Goal: Information Seeking & Learning: Compare options

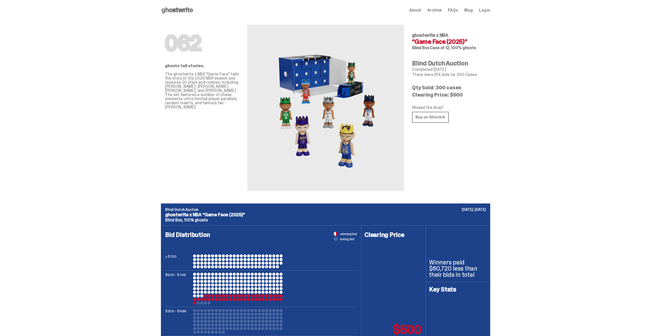
click at [321, 129] on img at bounding box center [325, 108] width 113 height 142
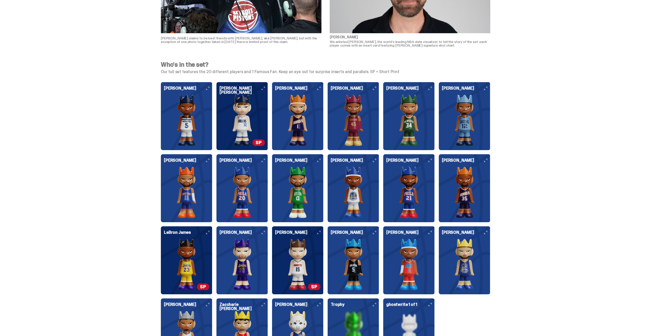
scroll to position [1225, 0]
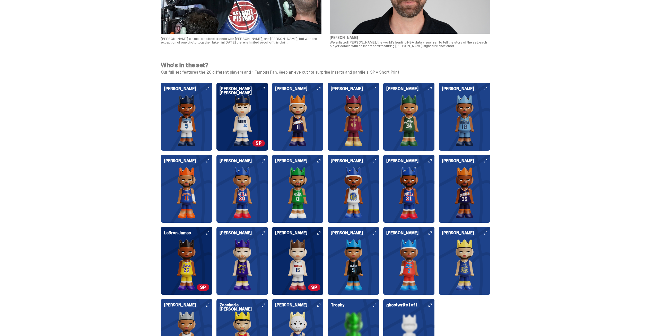
click at [185, 128] on img at bounding box center [186, 120] width 45 height 51
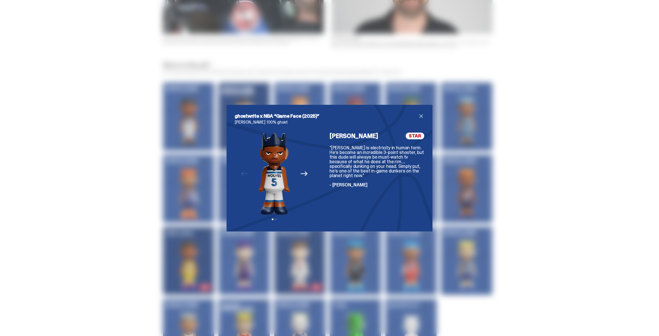
click at [424, 121] on div "ghostwrite x NBA “Game Face (2025)” Anthony Edwards 100% ghost Previous Next Vi…" at bounding box center [330, 168] width 206 height 127
click at [420, 117] on span "close" at bounding box center [421, 116] width 6 height 6
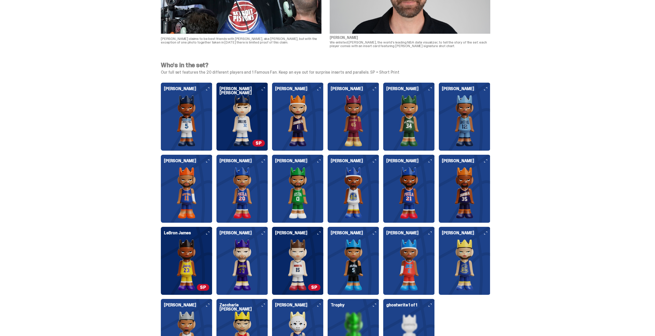
click at [251, 113] on img at bounding box center [242, 120] width 45 height 51
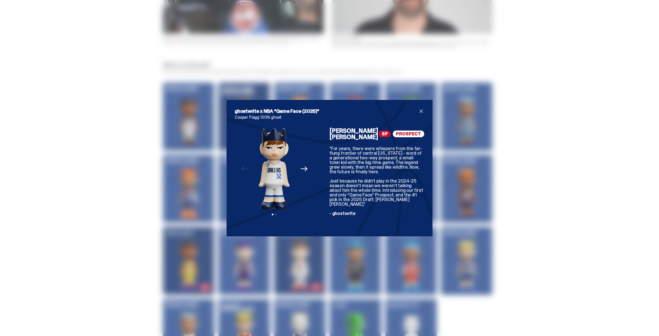
click at [383, 134] on span "SP" at bounding box center [385, 134] width 12 height 7
click at [480, 151] on div "ghostwrite x NBA “Game Face (2025)” Cooper Flagg 100% ghost Previous Next View …" at bounding box center [329, 168] width 659 height 336
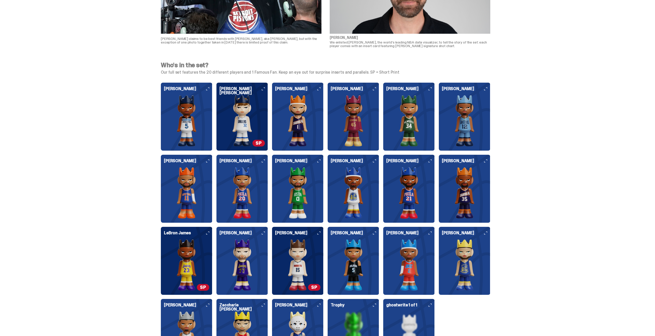
click at [471, 184] on img at bounding box center [464, 192] width 45 height 51
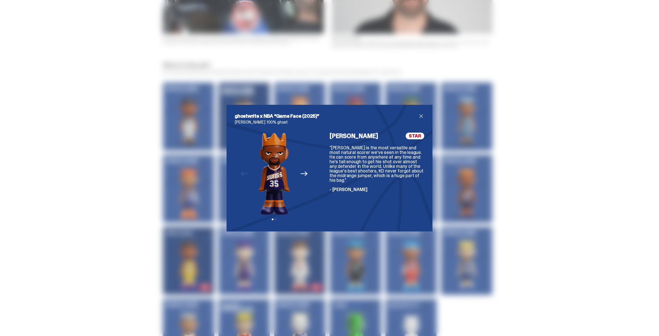
click at [498, 162] on div "ghostwrite x NBA “Game Face (2025)” Kevin Durant 100% ghost Previous Next View …" at bounding box center [329, 168] width 659 height 336
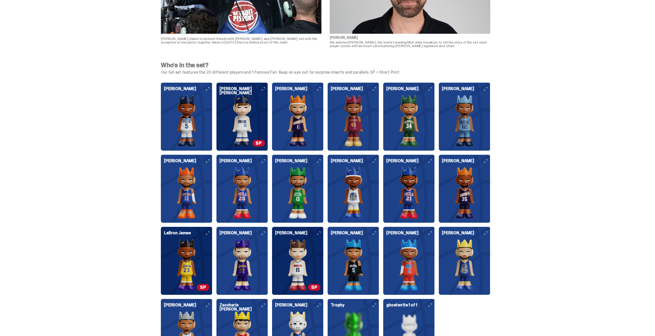
click at [457, 129] on img at bounding box center [464, 120] width 45 height 51
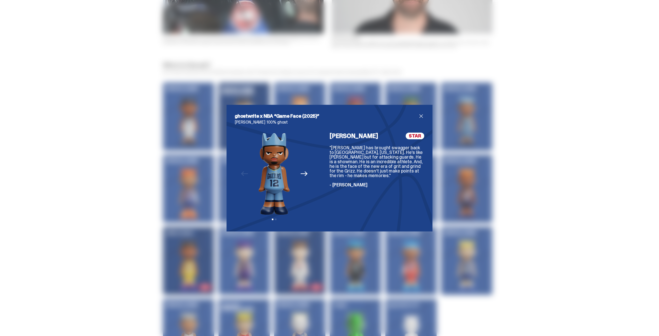
click at [510, 155] on div "ghostwrite x NBA “Game Face (2025)” Ja Morant 100% ghost Previous Next View sli…" at bounding box center [329, 168] width 659 height 336
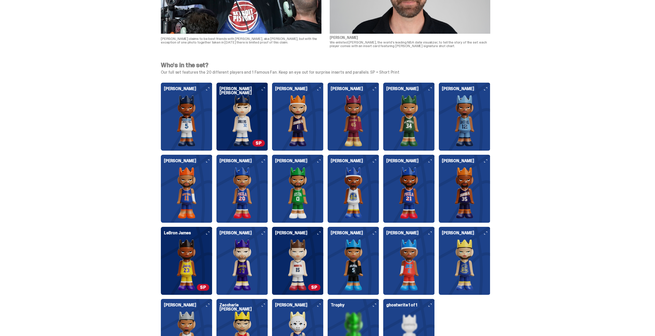
click at [242, 241] on img at bounding box center [242, 264] width 45 height 51
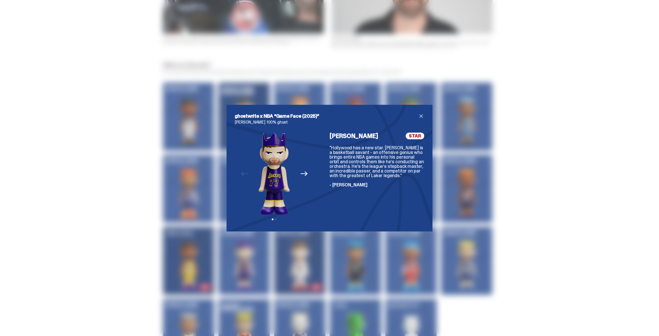
click at [464, 223] on div "ghostwrite x NBA “Game Face (2025)” Luka Dončić 100% ghost Previous Next View s…" at bounding box center [329, 168] width 659 height 336
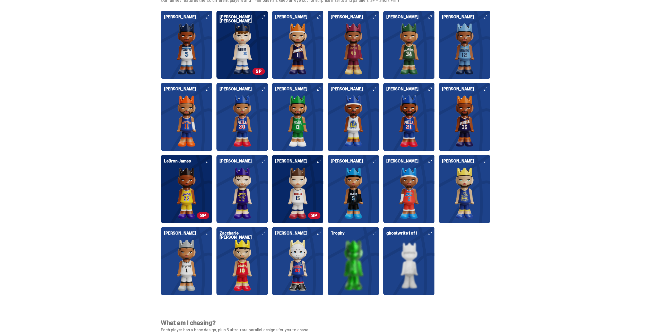
scroll to position [1302, 0]
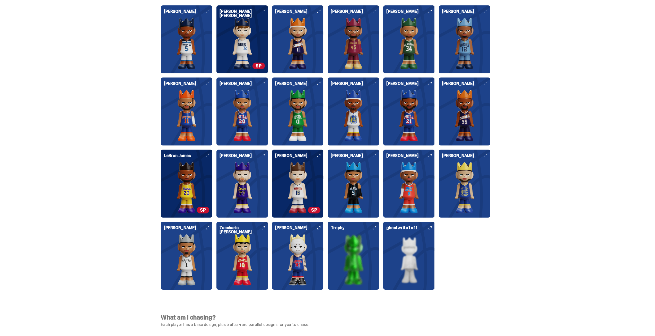
click at [257, 254] on img at bounding box center [242, 259] width 45 height 51
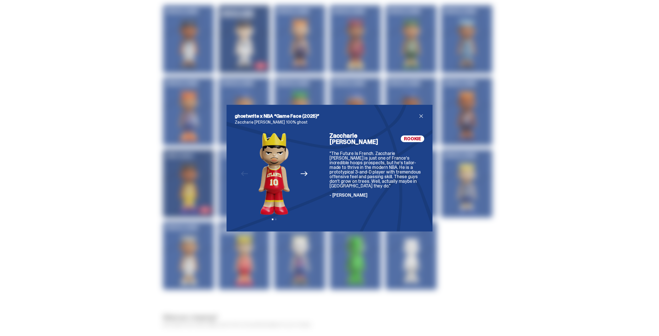
click at [96, 186] on div "ghostwrite x NBA “Game Face (2025)” Zaccharie Risacher 100% ghost Previous Next…" at bounding box center [329, 168] width 659 height 336
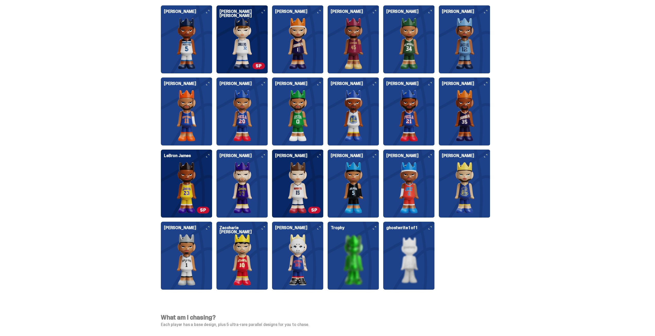
click at [166, 245] on img at bounding box center [186, 259] width 45 height 51
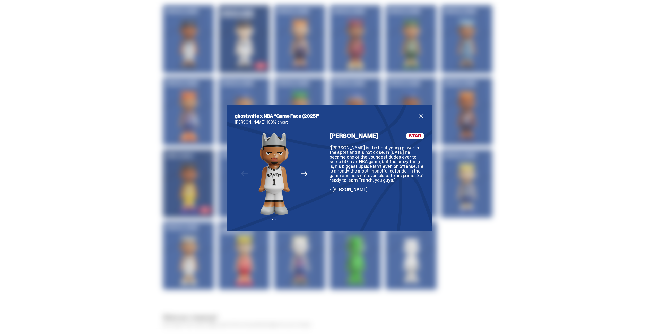
click at [103, 198] on div "ghostwrite x NBA “Game Face (2025)” Victor Wembanyama 100% ghost Previous Next …" at bounding box center [329, 168] width 659 height 336
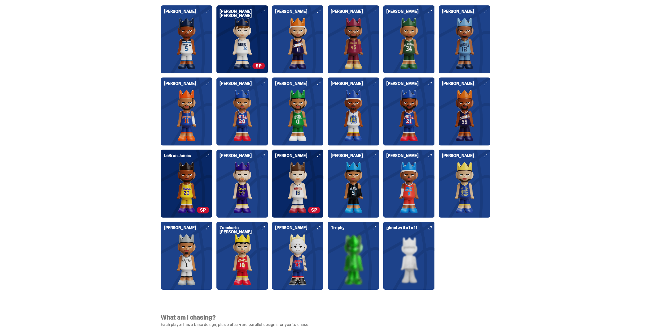
click at [348, 181] on img at bounding box center [353, 187] width 45 height 51
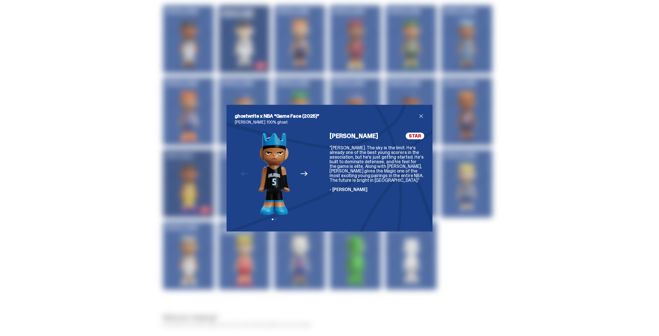
click at [478, 186] on div "ghostwrite x NBA “Game Face (2025)” Paolo Banchero 100% ghost Previous Next Vie…" at bounding box center [329, 168] width 659 height 336
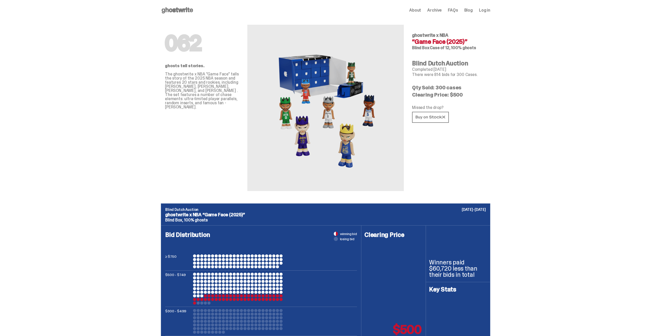
scroll to position [129, 0]
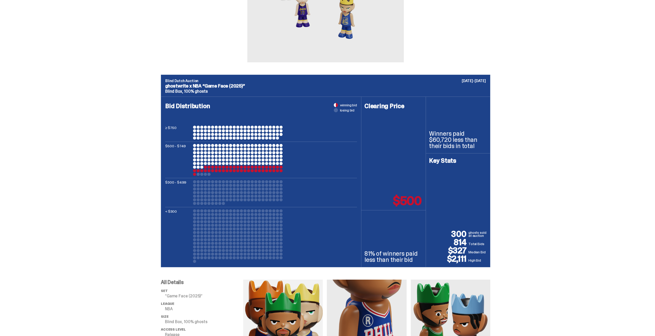
click at [200, 137] on div at bounding box center [198, 137] width 3 height 3
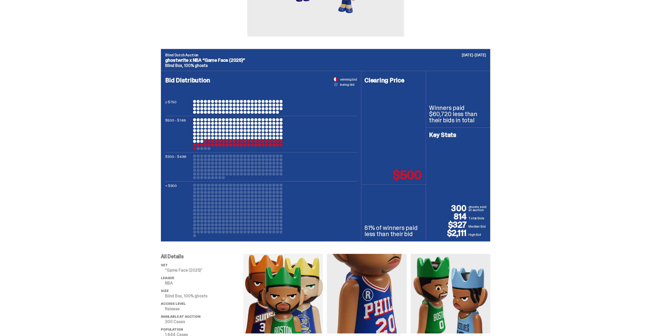
scroll to position [0, 0]
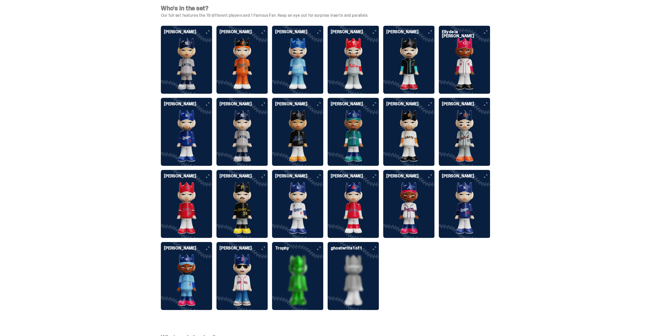
scroll to position [1287, 0]
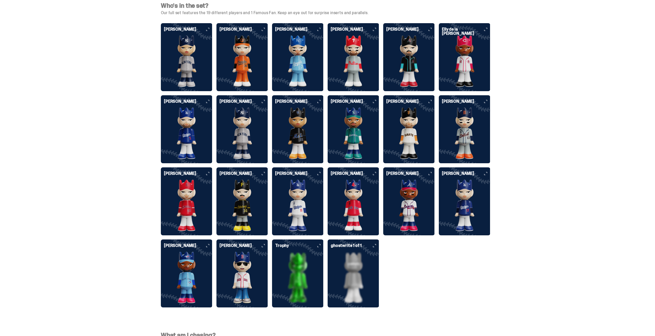
click at [463, 120] on img at bounding box center [464, 133] width 45 height 51
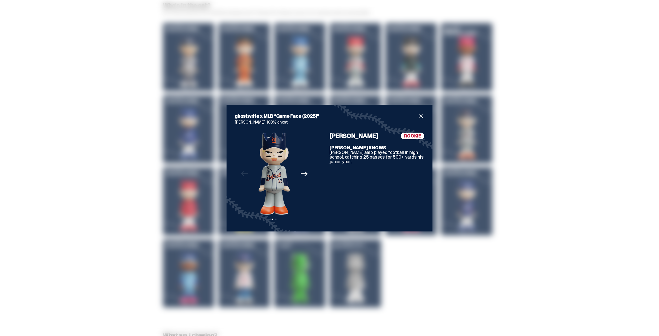
click at [504, 146] on div "ghostwrite x MLB “Game Face (2025)” Max Clark 100% ghost Previous Next View sli…" at bounding box center [329, 168] width 659 height 336
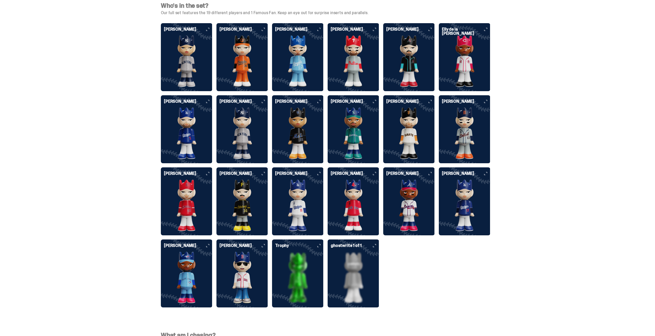
click at [471, 130] on img at bounding box center [464, 133] width 45 height 51
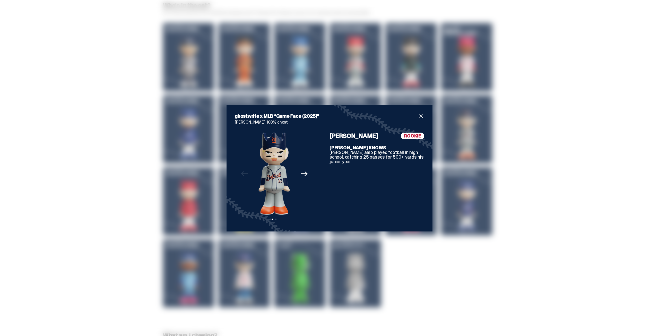
click at [301, 171] on icon "Next" at bounding box center [304, 173] width 7 height 7
click at [301, 172] on img at bounding box center [274, 174] width 66 height 82
click at [420, 119] on div "ghostwrite x MLB “Game Face (2025)” Max Clark 100% ghost Previous Next View sli…" at bounding box center [329, 168] width 189 height 110
click at [419, 118] on span "close" at bounding box center [421, 116] width 6 height 6
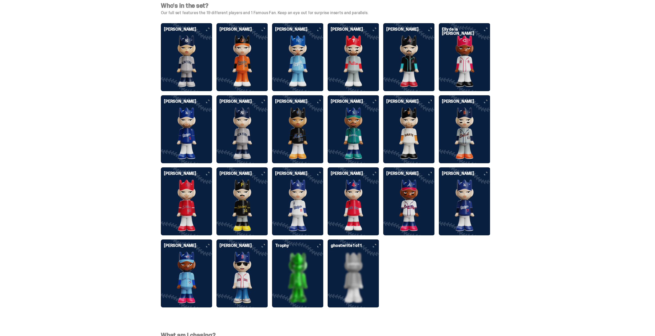
click at [299, 194] on img at bounding box center [297, 205] width 45 height 51
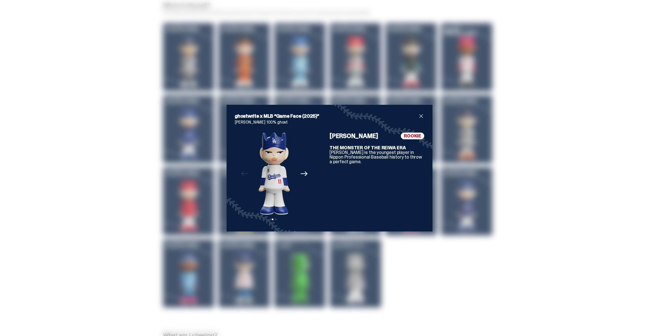
click at [504, 178] on div "ghostwrite x MLB “Game Face (2025)” Roki Sasaki 100% ghost Previous Next View s…" at bounding box center [329, 168] width 659 height 336
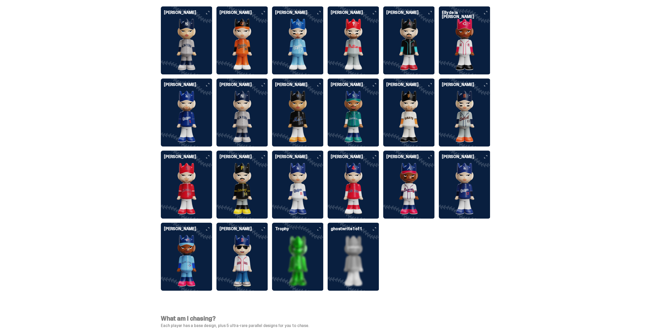
scroll to position [1313, 0]
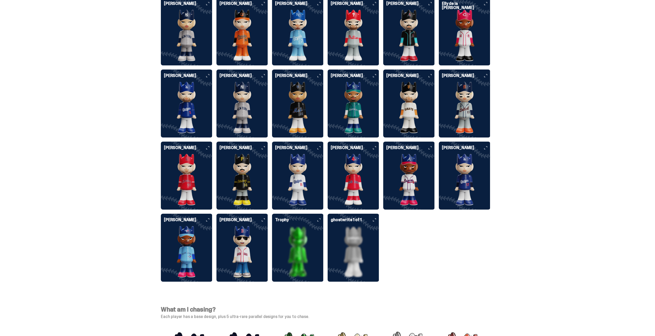
click at [234, 243] on img at bounding box center [242, 251] width 45 height 51
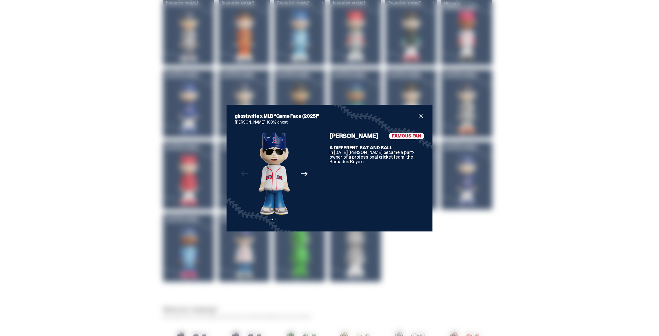
click at [301, 171] on icon "Next" at bounding box center [304, 173] width 7 height 7
click at [509, 203] on div "ghostwrite x MLB “Game Face (2025)” Mark Wahlberg 100% ghost Previous Next View…" at bounding box center [329, 168] width 659 height 336
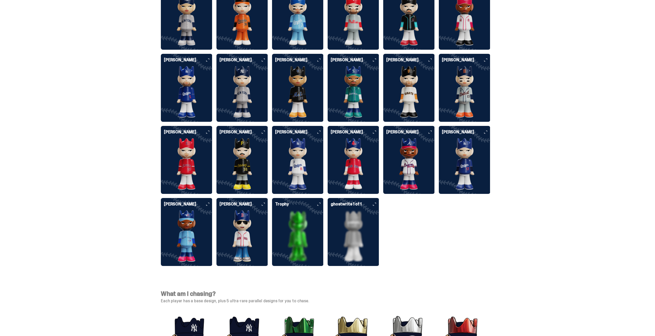
scroll to position [1257, 0]
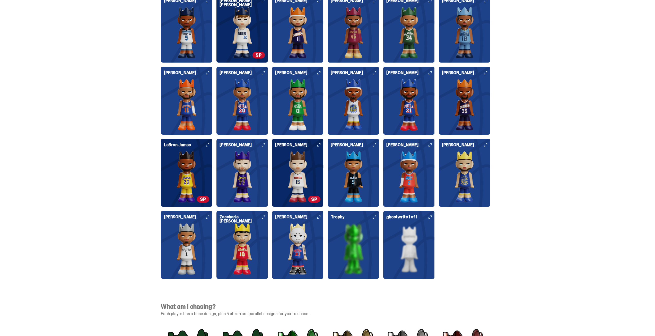
scroll to position [1313, 0]
click at [284, 244] on img at bounding box center [297, 248] width 45 height 51
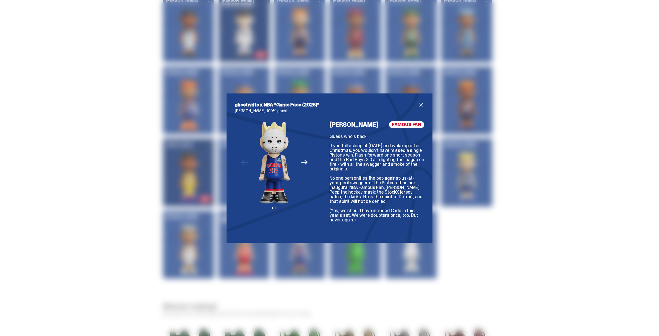
click at [304, 166] on button "Next" at bounding box center [303, 162] width 11 height 11
click at [242, 164] on icon "Previous" at bounding box center [244, 162] width 7 height 5
click at [131, 160] on div "ghostwrite x NBA “Game Face (2025)” Eminem 100% ghost Previous Next View slide …" at bounding box center [329, 168] width 659 height 336
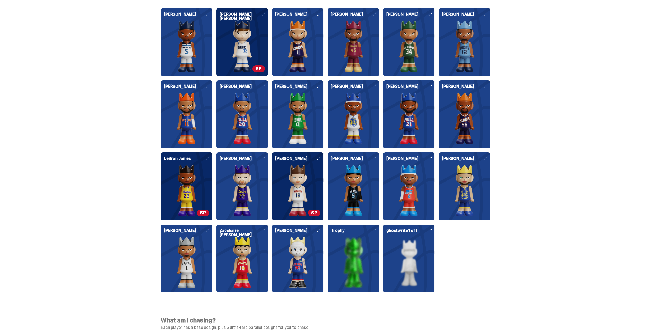
scroll to position [1302, 0]
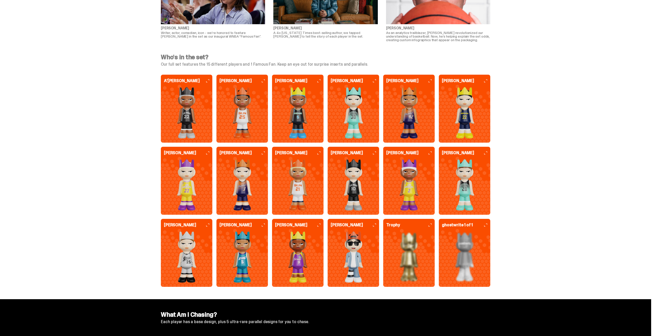
scroll to position [1261, 0]
click at [454, 171] on img at bounding box center [464, 184] width 45 height 51
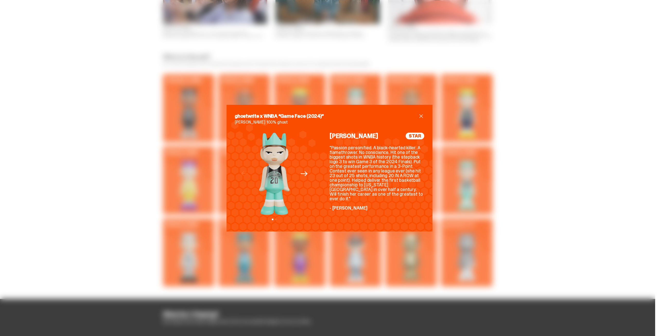
click at [301, 176] on icon "Next" at bounding box center [304, 173] width 7 height 7
click at [241, 175] on icon "Previous" at bounding box center [244, 173] width 7 height 7
click at [124, 158] on div "ghostwrite x WNBA “Game Face (2024)” Sabrina Ionescu 100% ghost Previous Next V…" at bounding box center [329, 168] width 659 height 336
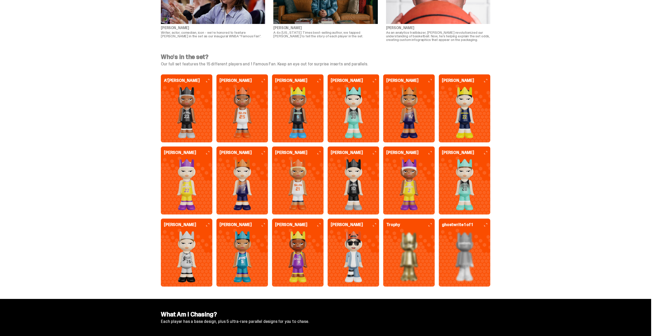
click at [452, 177] on img at bounding box center [464, 184] width 45 height 51
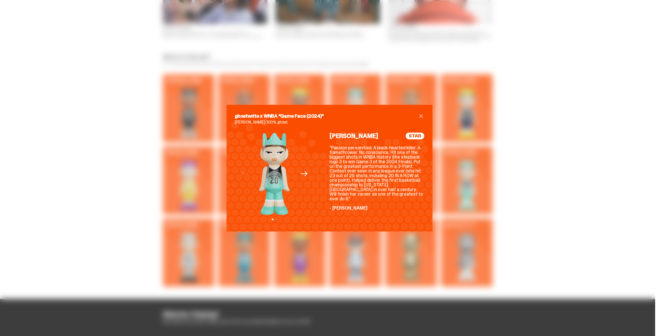
click at [301, 173] on icon "Next" at bounding box center [304, 173] width 7 height 7
click at [241, 171] on icon "Previous" at bounding box center [244, 173] width 7 height 7
click at [524, 176] on div "ghostwrite x WNBA “Game Face (2024)” Sabrina Ionescu 100% ghost Previous Next V…" at bounding box center [329, 168] width 659 height 336
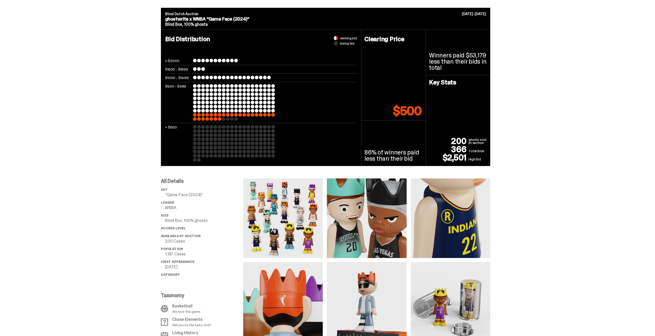
scroll to position [0, 0]
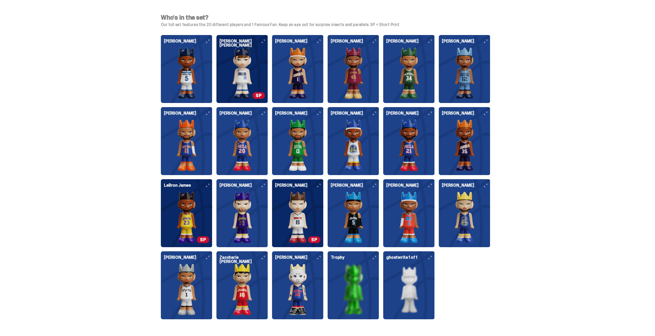
scroll to position [1276, 0]
